Goal: Information Seeking & Learning: Learn about a topic

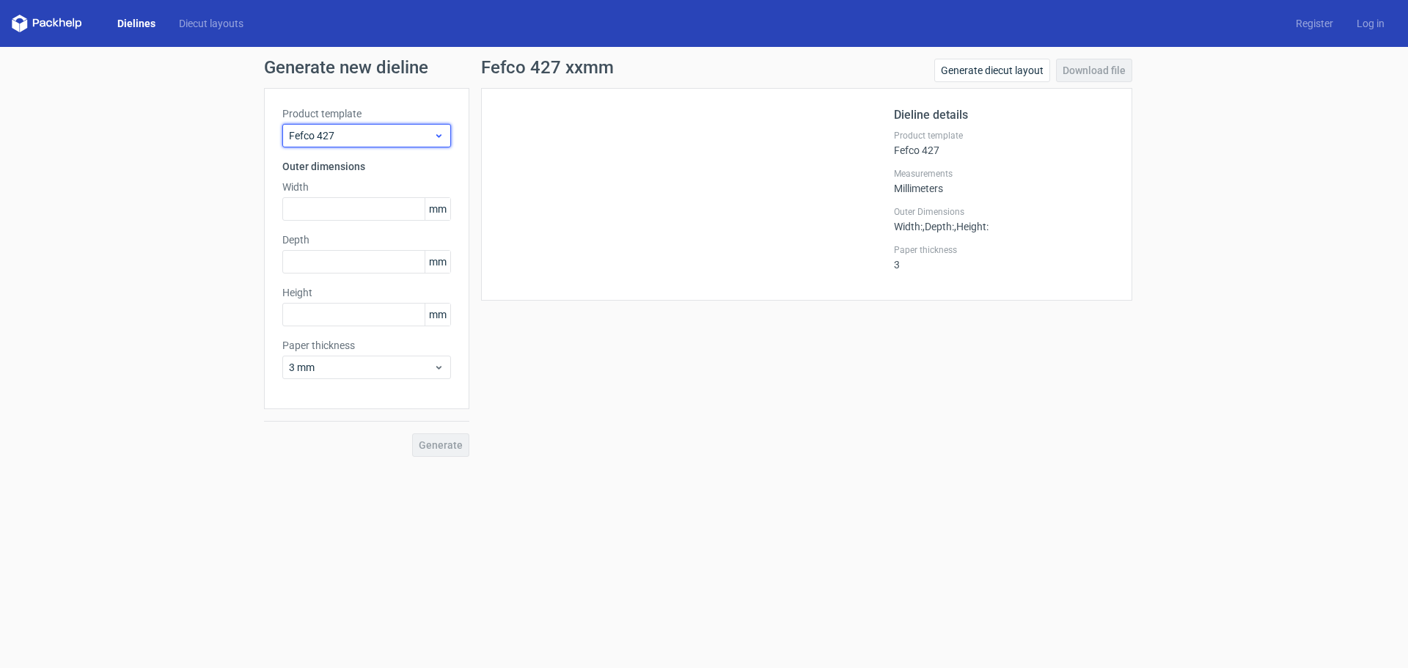
click at [442, 140] on icon at bounding box center [438, 136] width 11 height 12
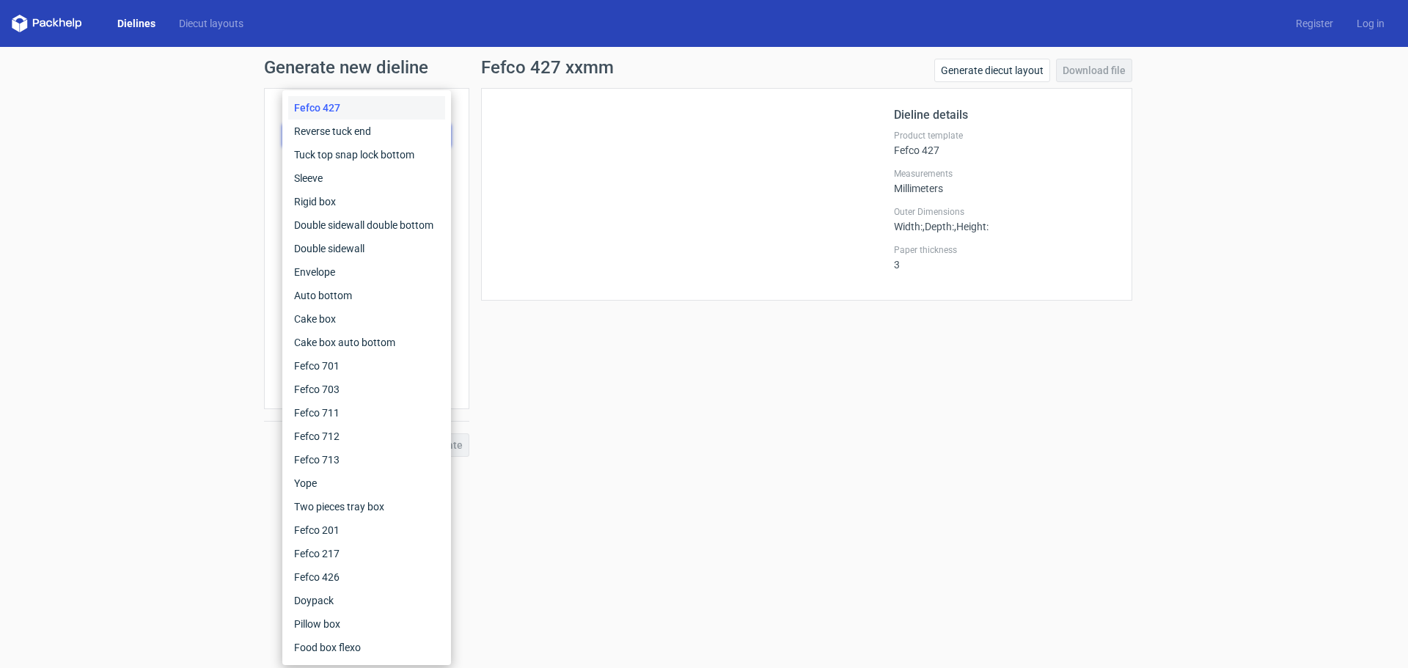
click at [302, 109] on div "Fefco 427" at bounding box center [366, 107] width 157 height 23
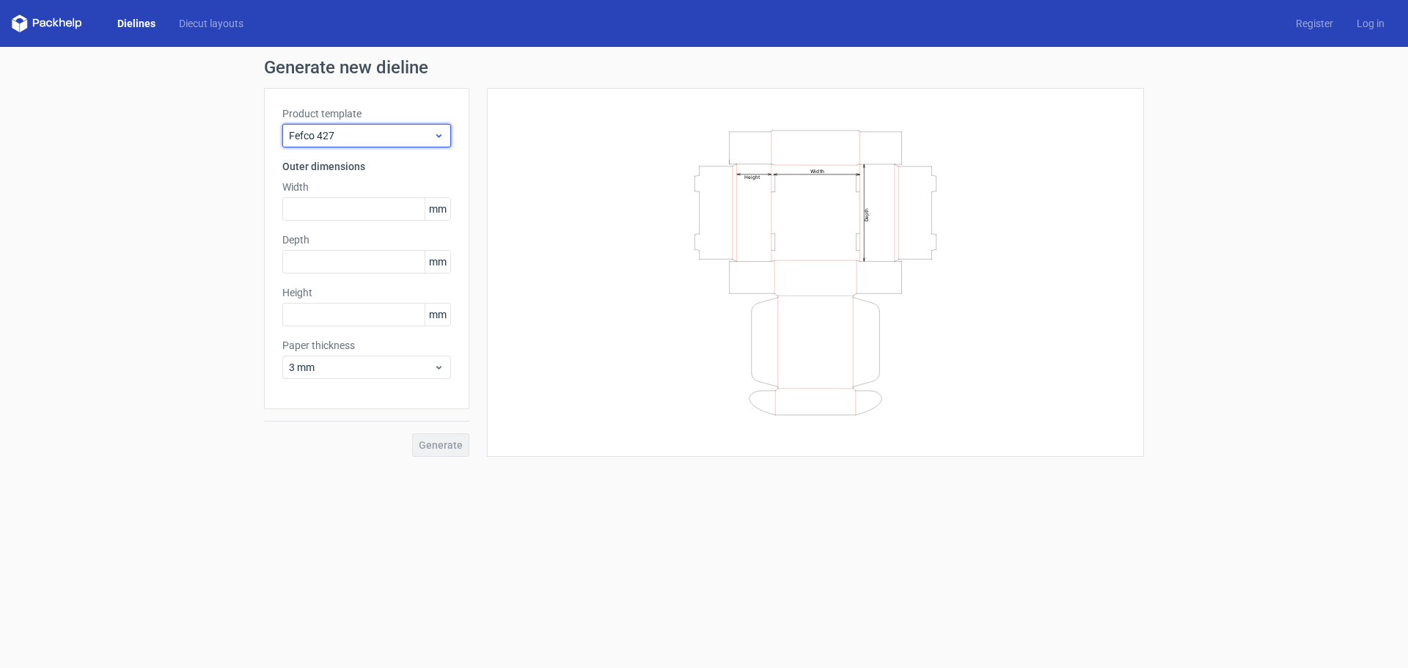
click at [299, 133] on span "Fefco 427" at bounding box center [361, 135] width 144 height 15
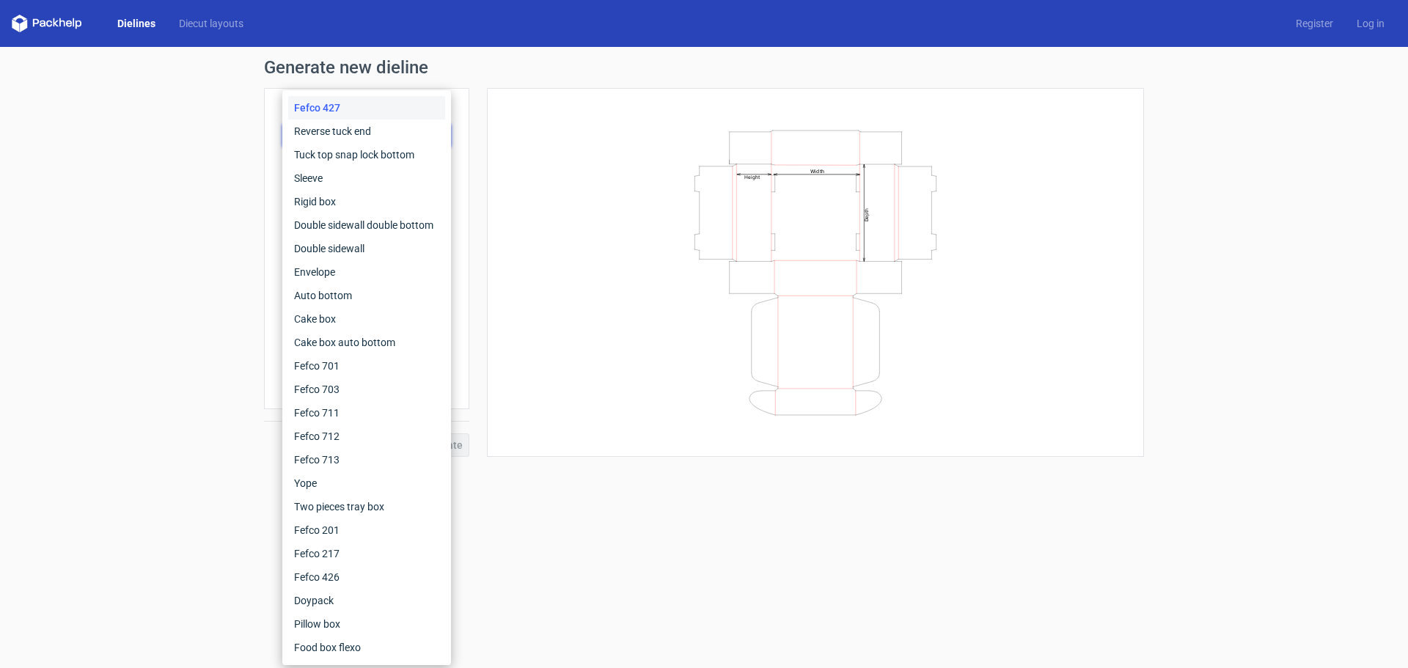
drag, startPoint x: 813, startPoint y: 634, endPoint x: 873, endPoint y: 545, distance: 107.2
click at [813, 632] on form "Generate new dieline Product template Fefco 427 Outer dimensions Width mm Depth…" at bounding box center [704, 357] width 1408 height 621
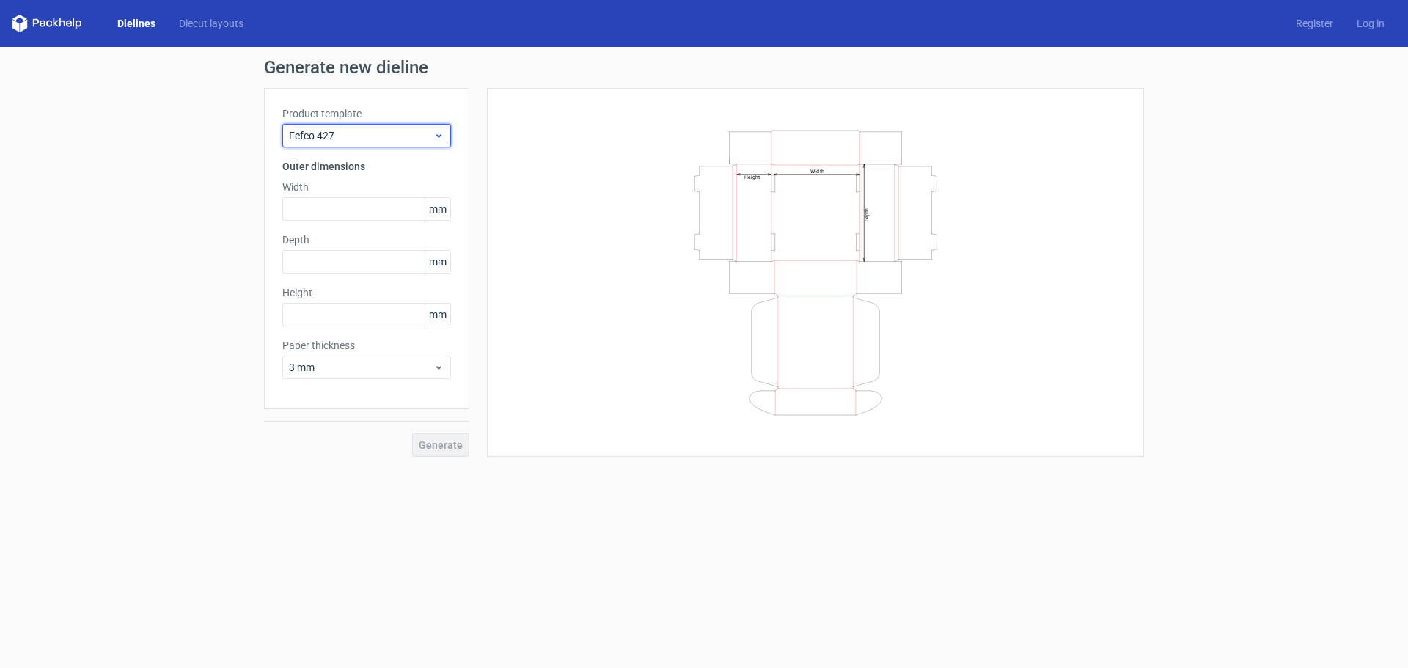
click at [335, 136] on span "Fefco 427" at bounding box center [361, 135] width 144 height 15
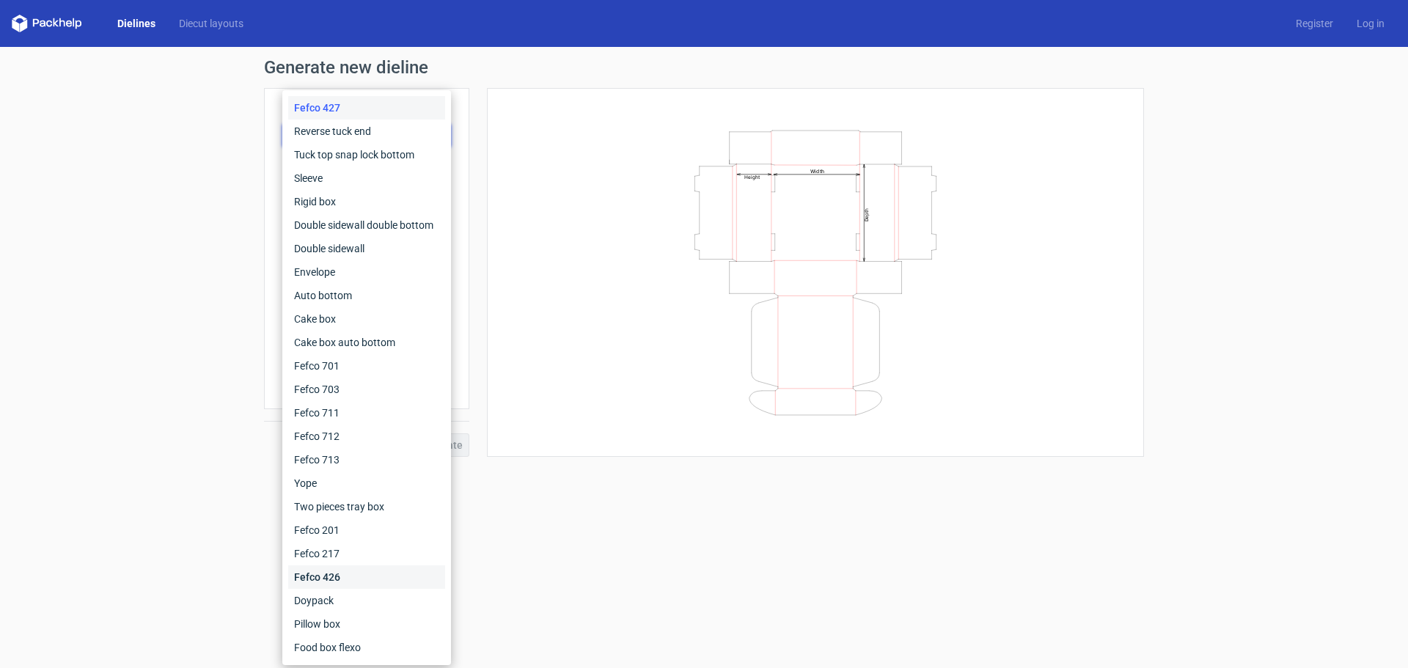
click at [325, 572] on div "Fefco 426" at bounding box center [366, 576] width 157 height 23
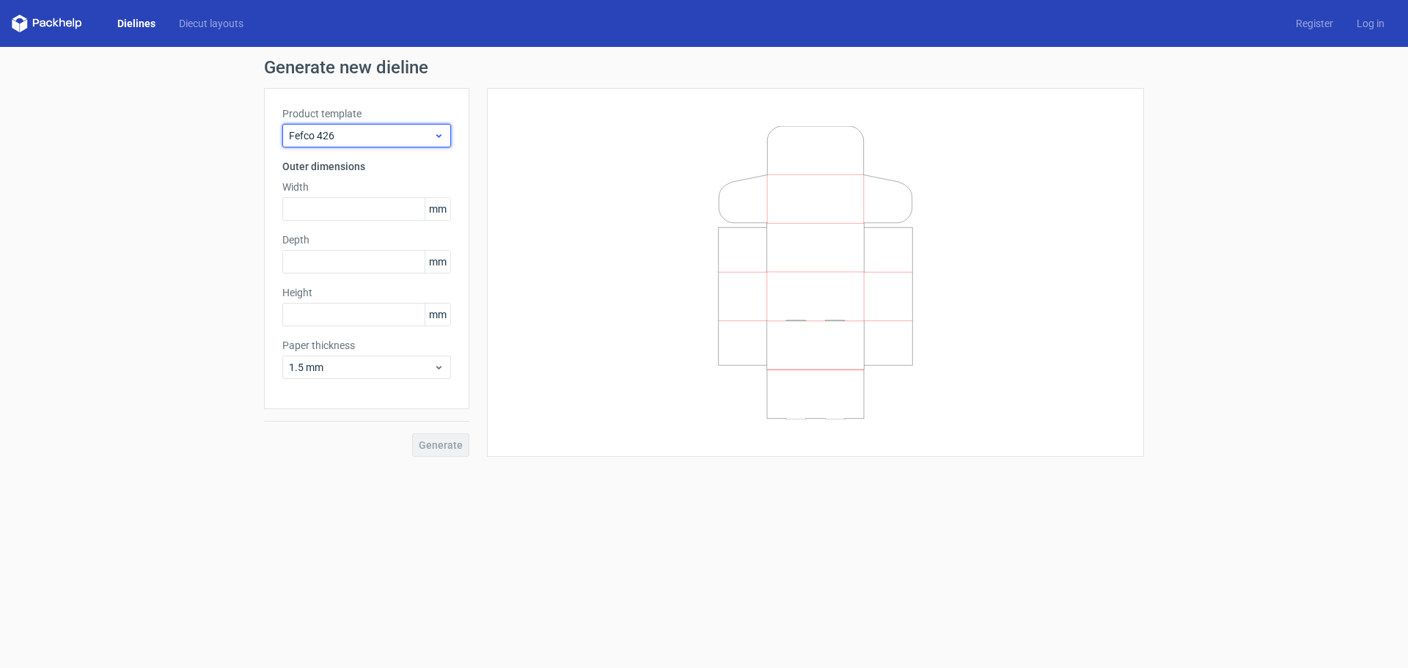
click at [349, 133] on span "Fefco 426" at bounding box center [361, 135] width 144 height 15
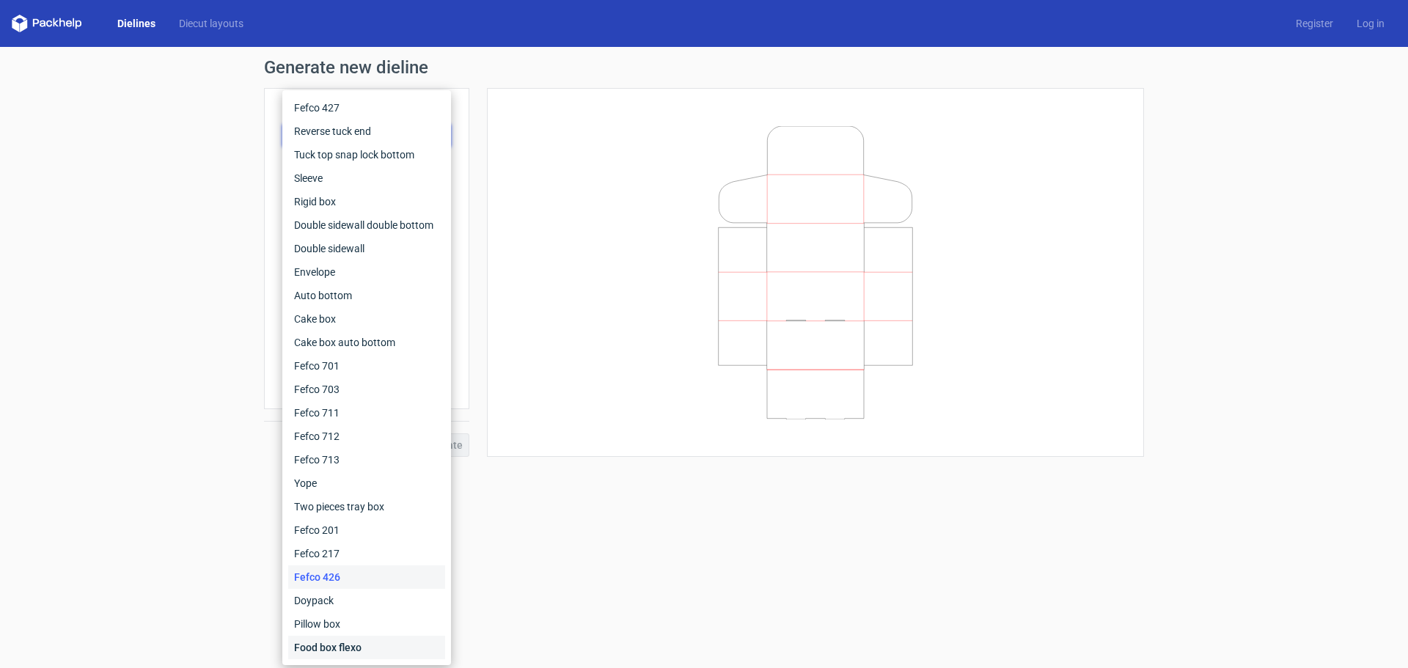
click at [327, 651] on div "Food box flexo" at bounding box center [366, 647] width 157 height 23
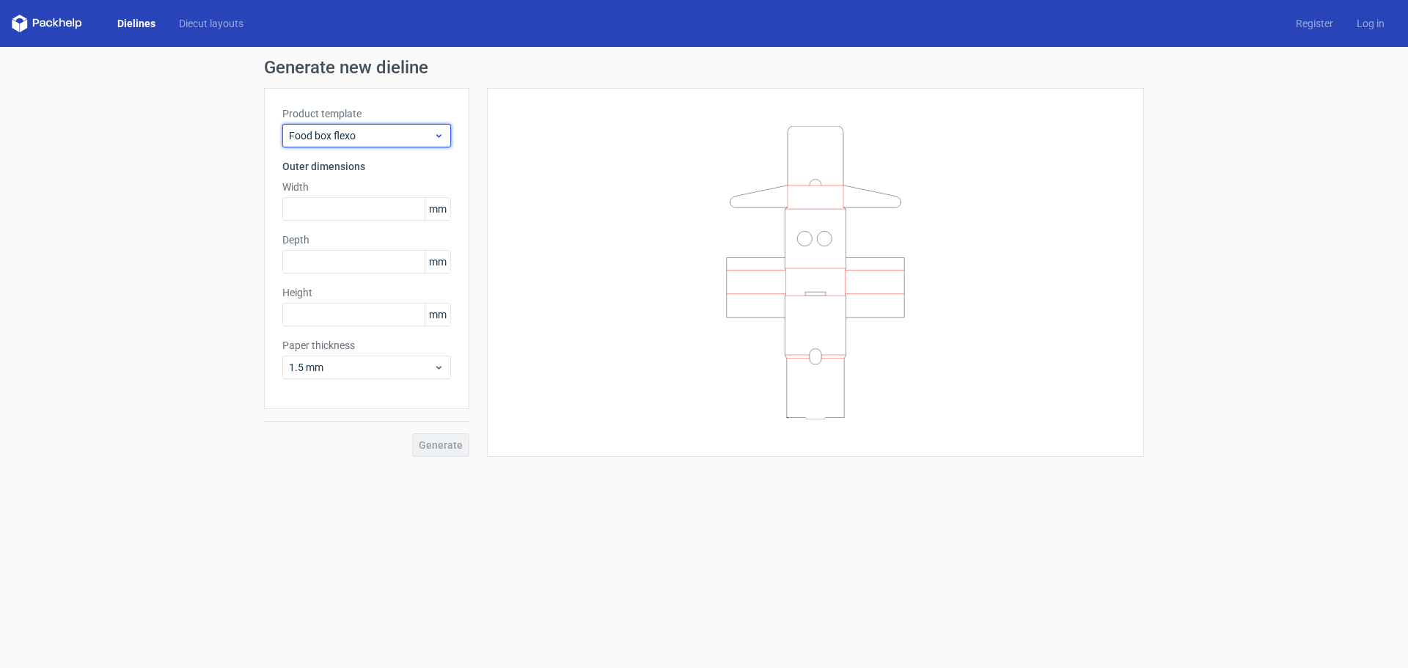
click at [364, 136] on span "Food box flexo" at bounding box center [361, 135] width 144 height 15
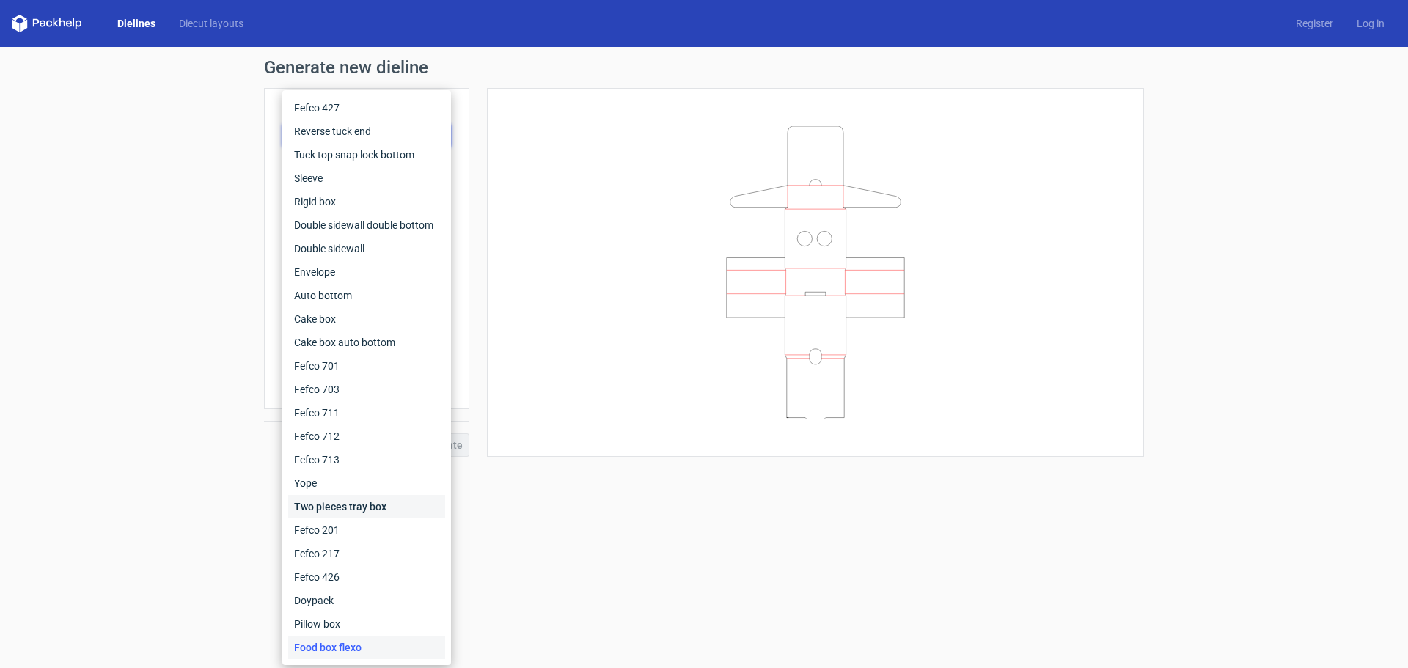
click at [321, 503] on div "Two pieces tray box" at bounding box center [366, 506] width 157 height 23
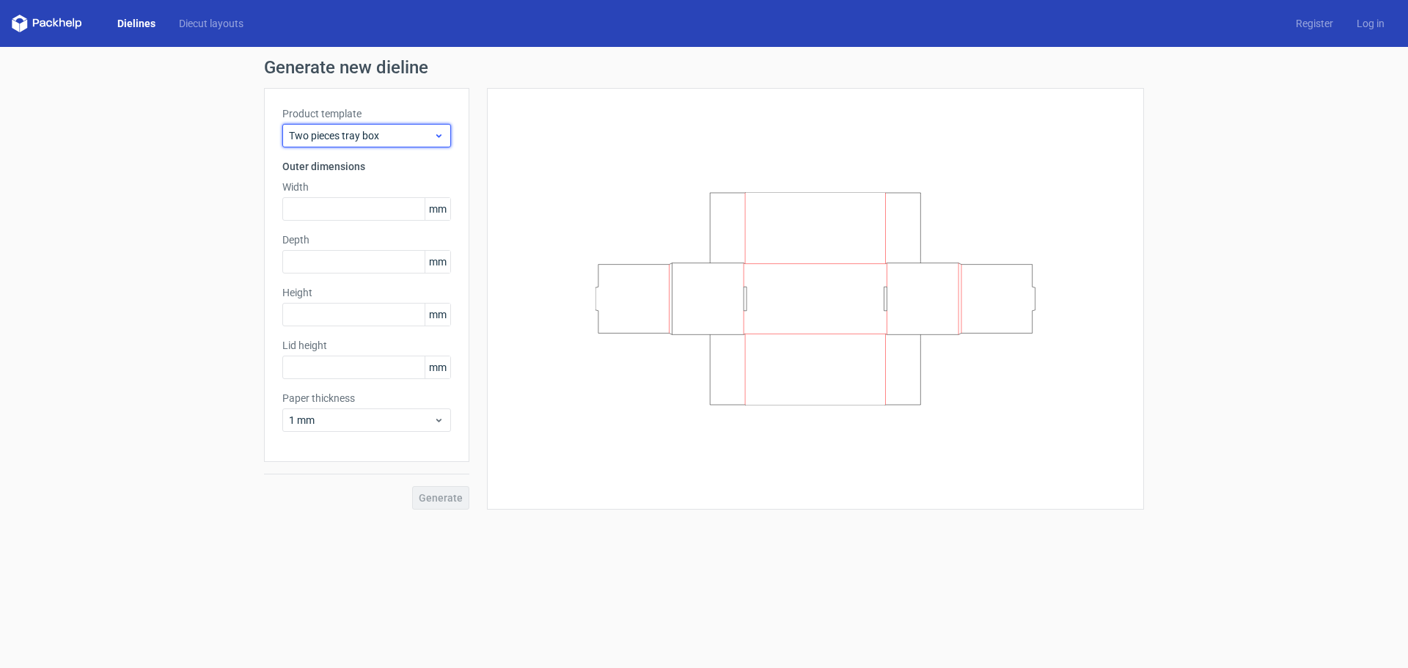
click at [369, 142] on span "Two pieces tray box" at bounding box center [361, 135] width 144 height 15
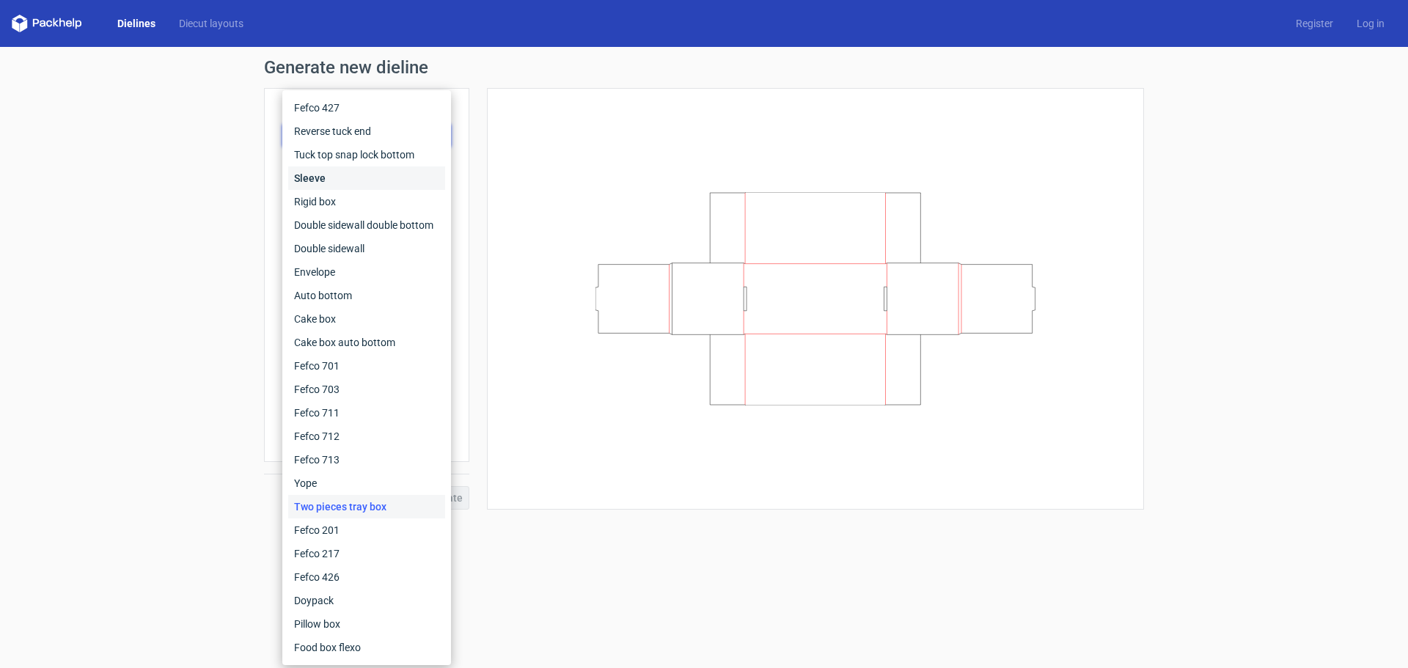
click at [319, 178] on div "Sleeve" at bounding box center [366, 177] width 157 height 23
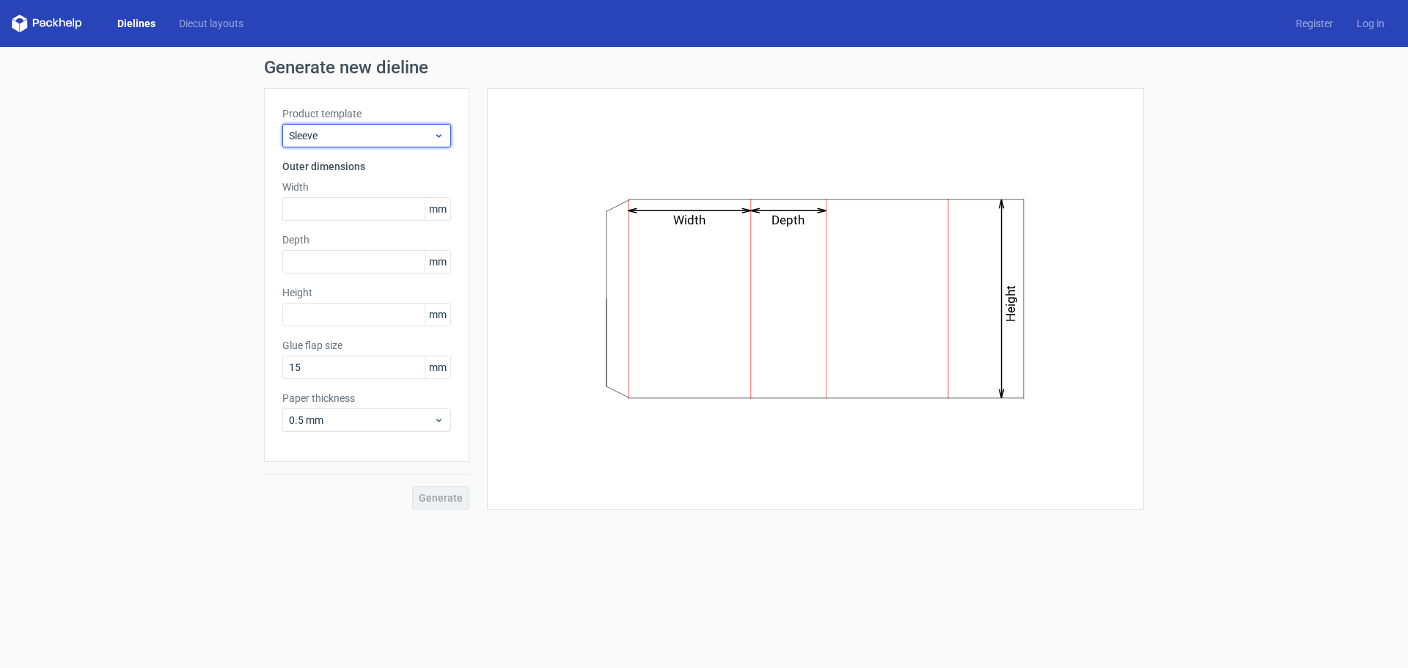
click at [347, 134] on span "Sleeve" at bounding box center [361, 135] width 144 height 15
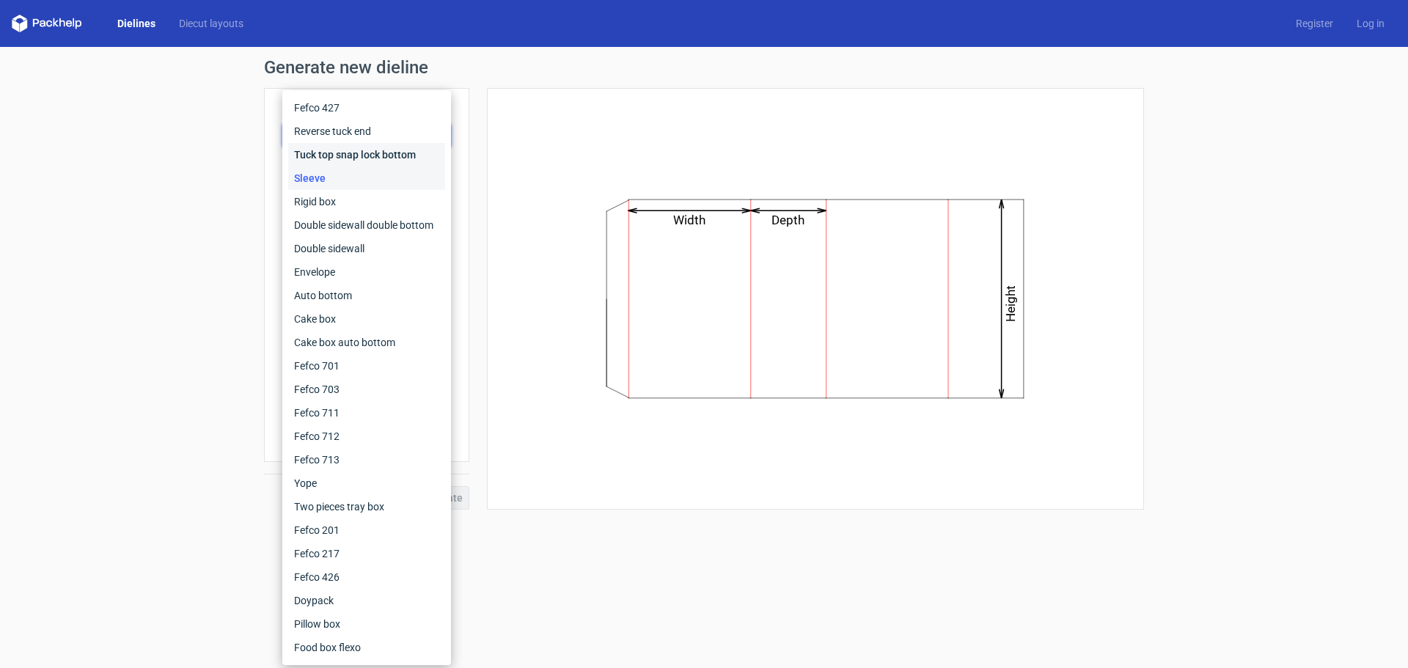
click at [340, 156] on div "Tuck top snap lock bottom" at bounding box center [366, 154] width 157 height 23
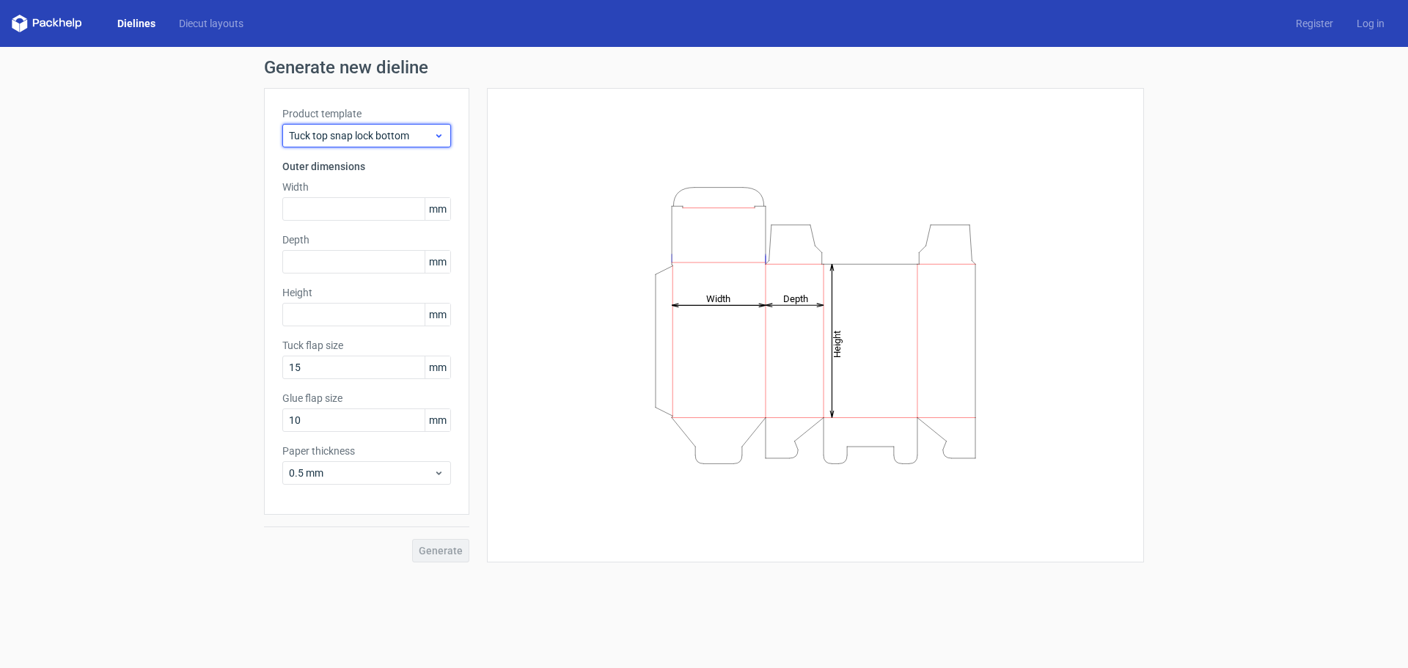
click at [340, 137] on span "Tuck top snap lock bottom" at bounding box center [361, 135] width 144 height 15
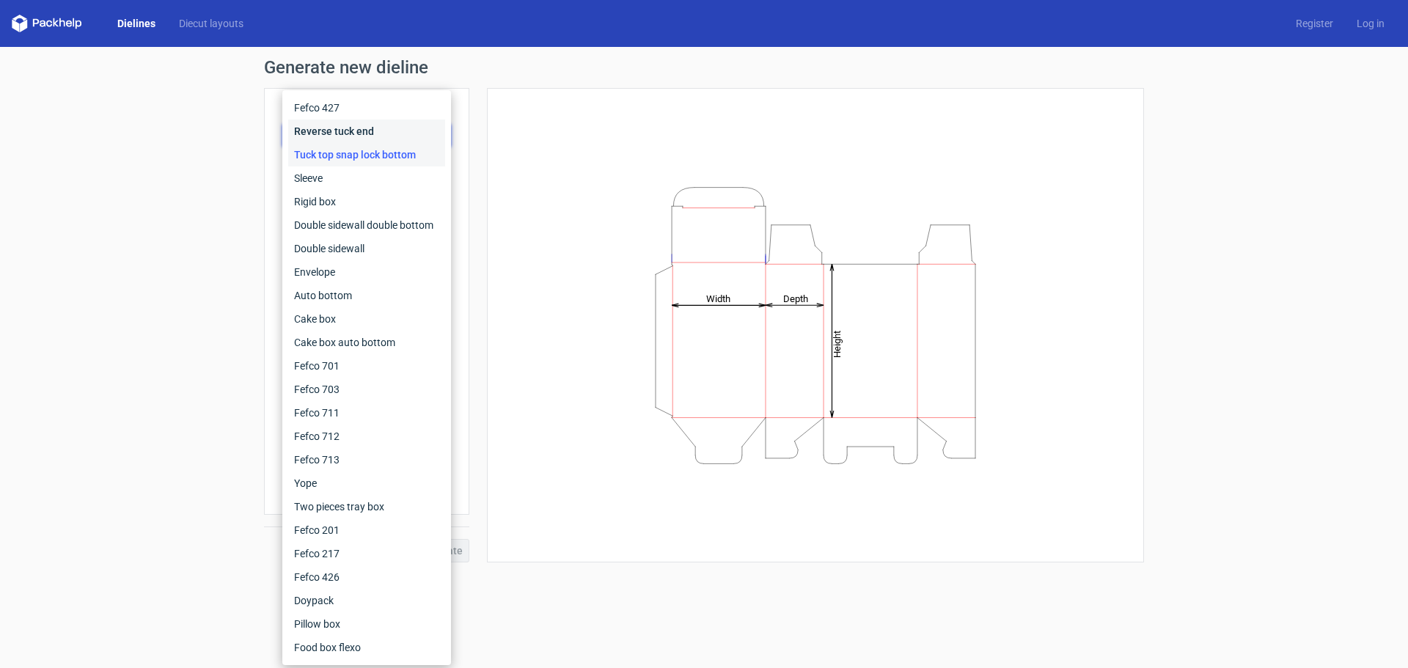
click at [338, 133] on div "Reverse tuck end" at bounding box center [366, 131] width 157 height 23
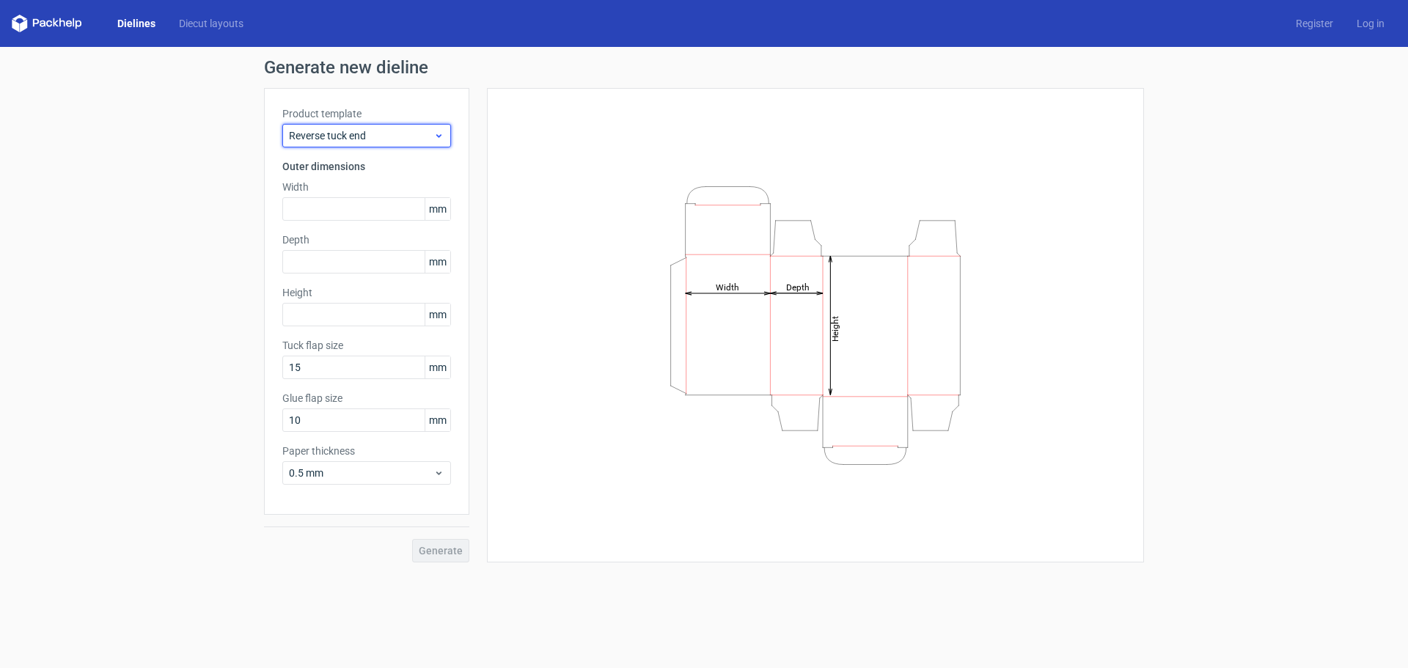
click at [337, 133] on span "Reverse tuck end" at bounding box center [361, 135] width 144 height 15
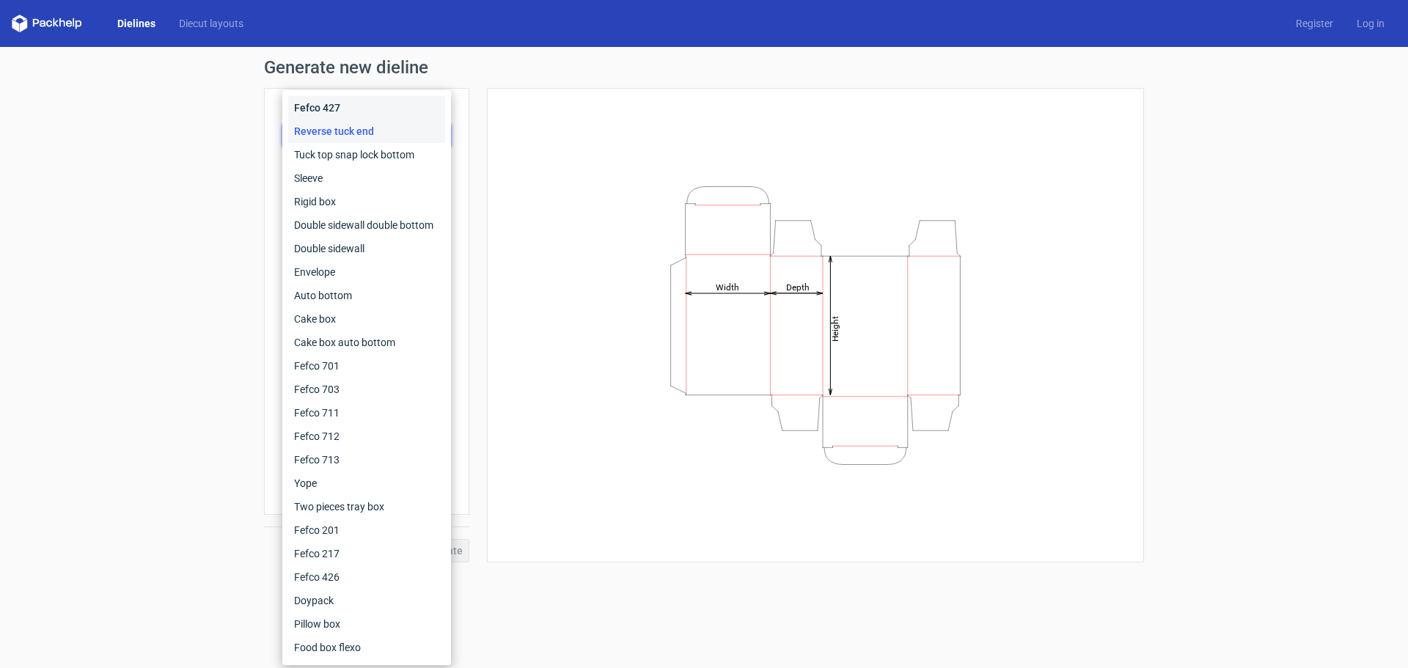
click at [331, 114] on div "Fefco 427" at bounding box center [366, 107] width 157 height 23
